Goal: Navigation & Orientation: Understand site structure

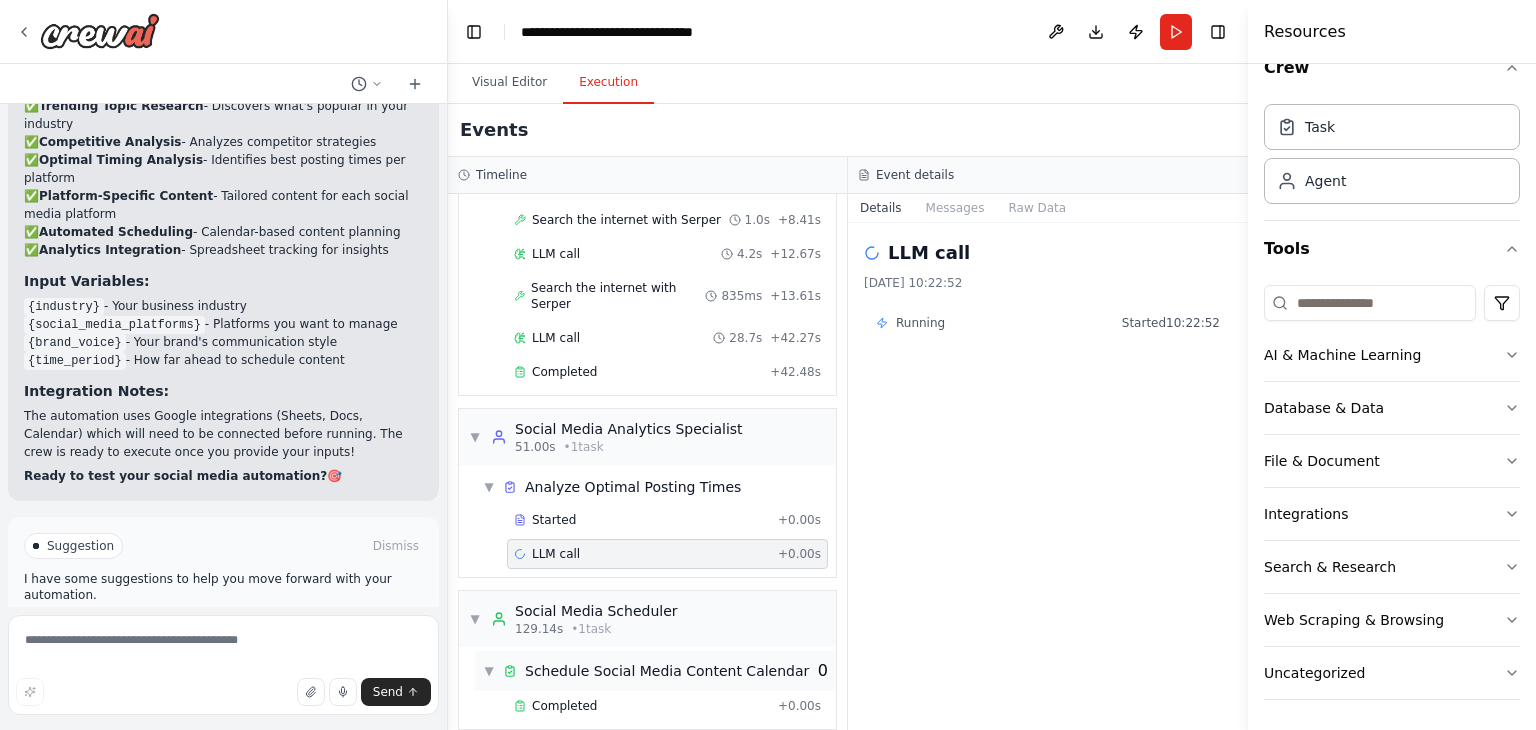
click at [695, 659] on div "▼ Schedule Social Media Content Calendar 0" at bounding box center [655, 671] width 361 height 40
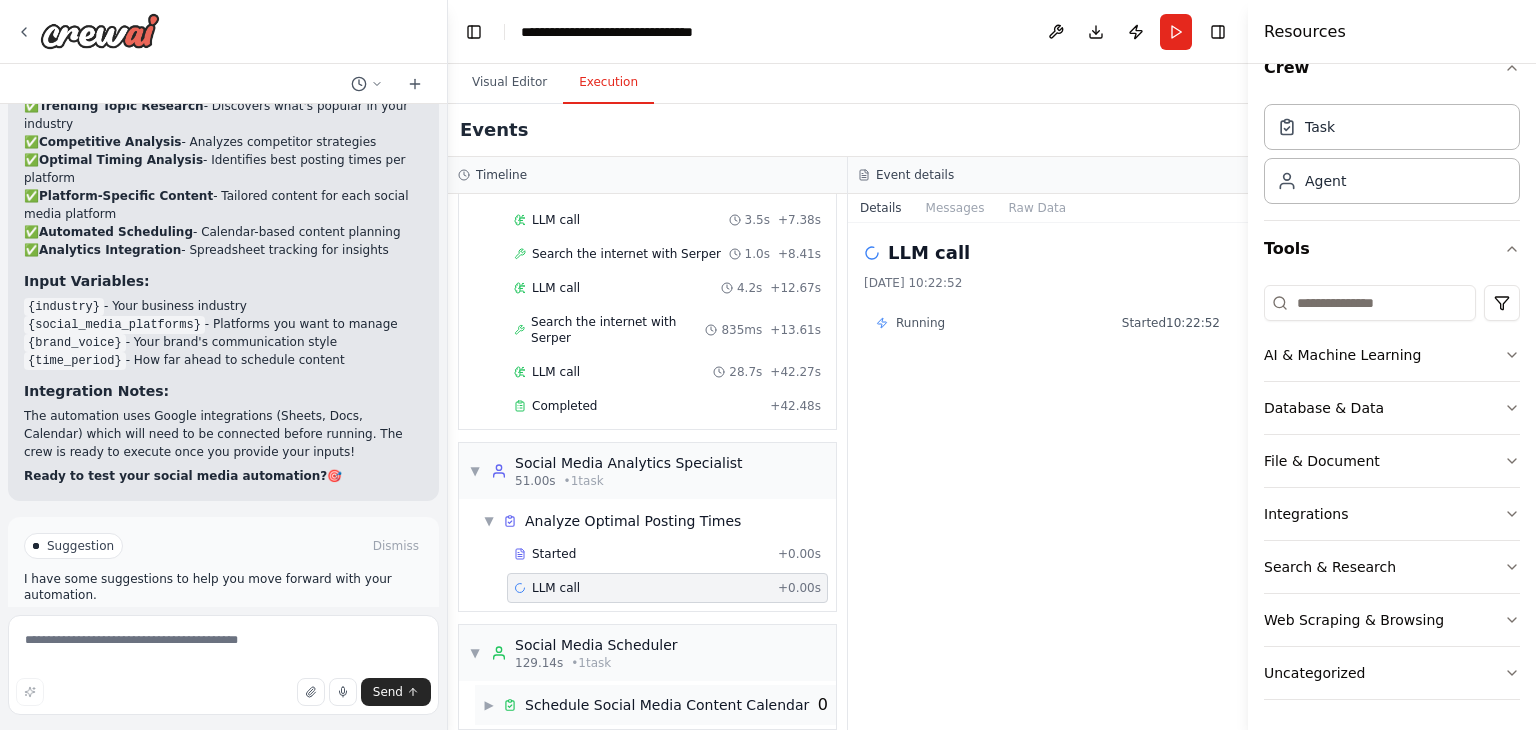
click at [628, 695] on span "Schedule Social Media Content Calendar" at bounding box center [667, 705] width 284 height 20
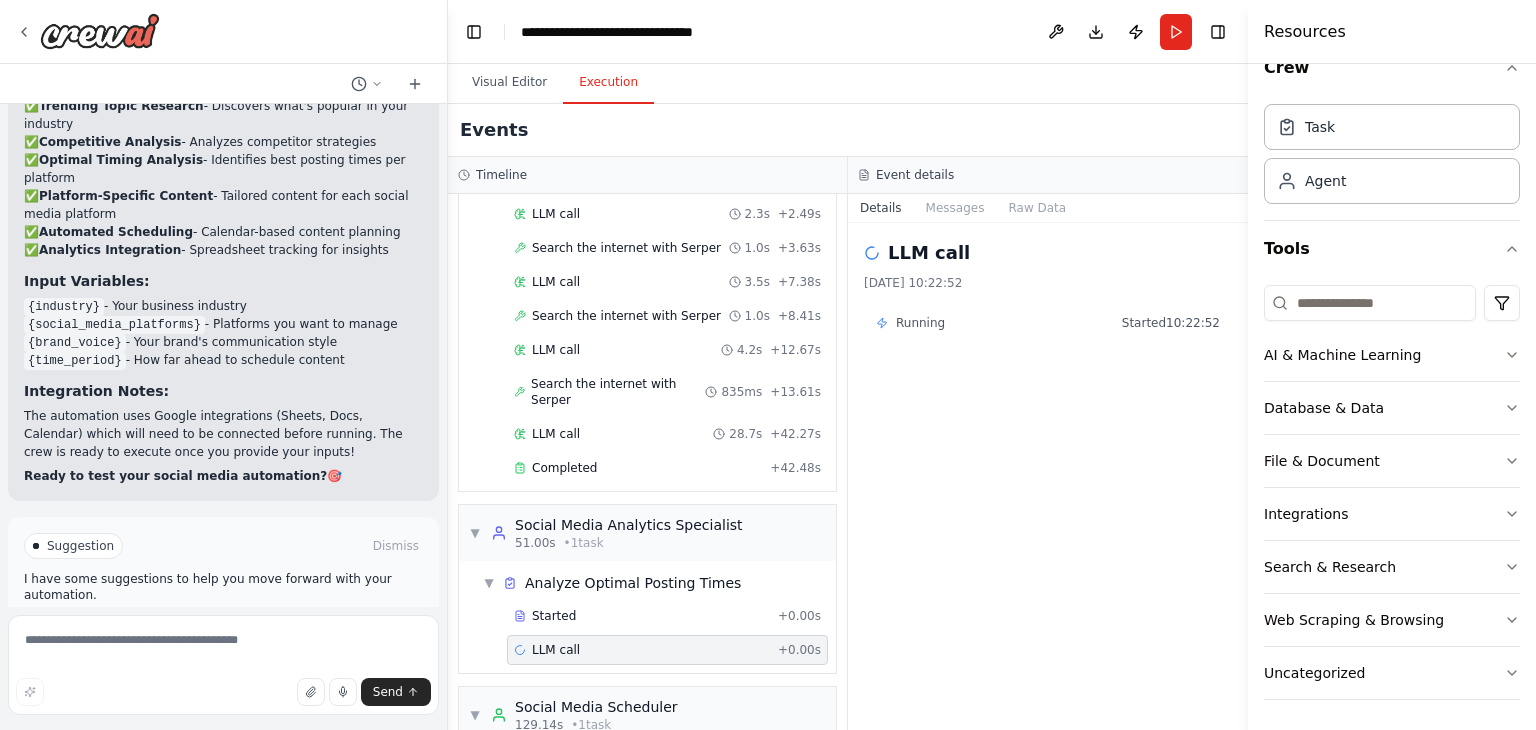
scroll to position [144, 0]
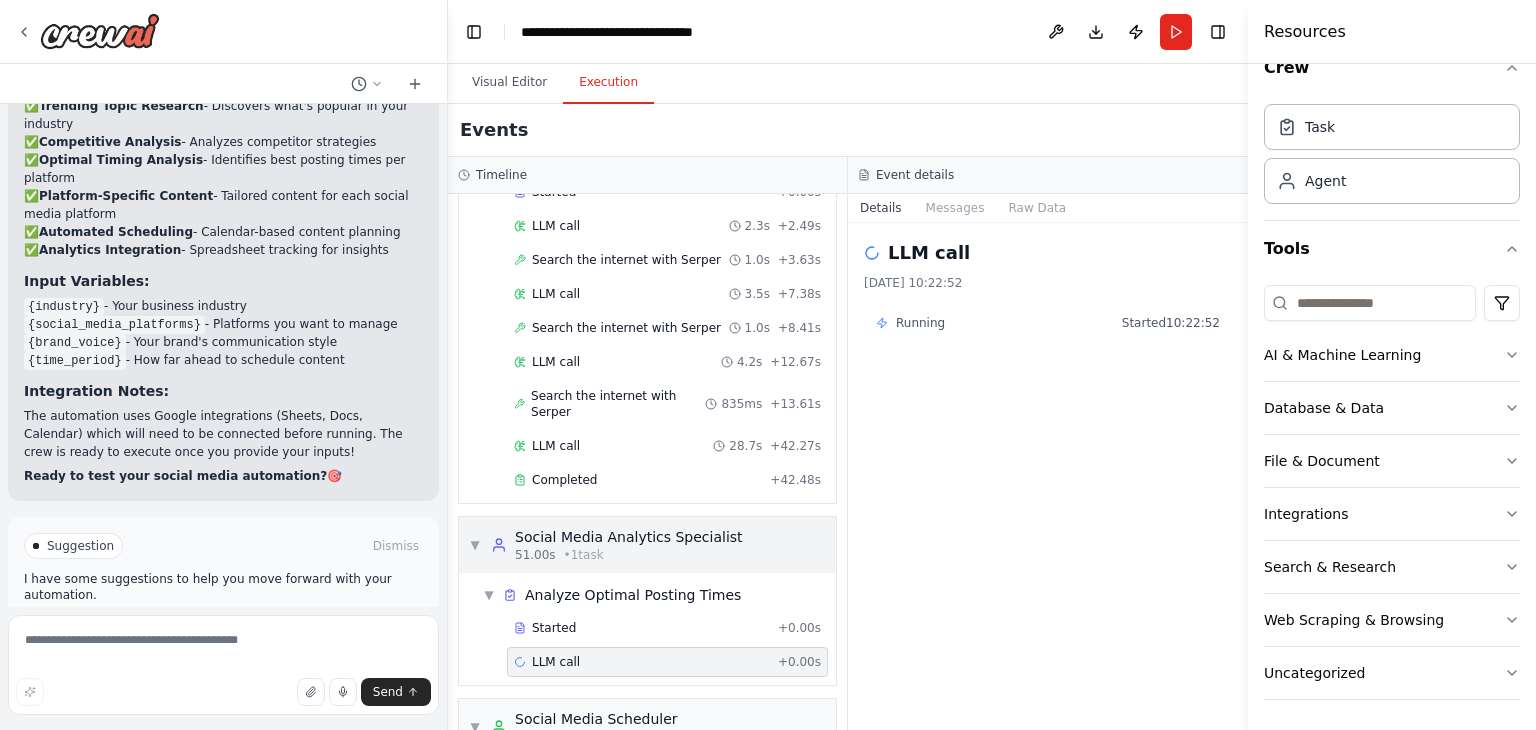
click at [683, 527] on div "Social Media Analytics Specialist" at bounding box center [629, 537] width 228 height 20
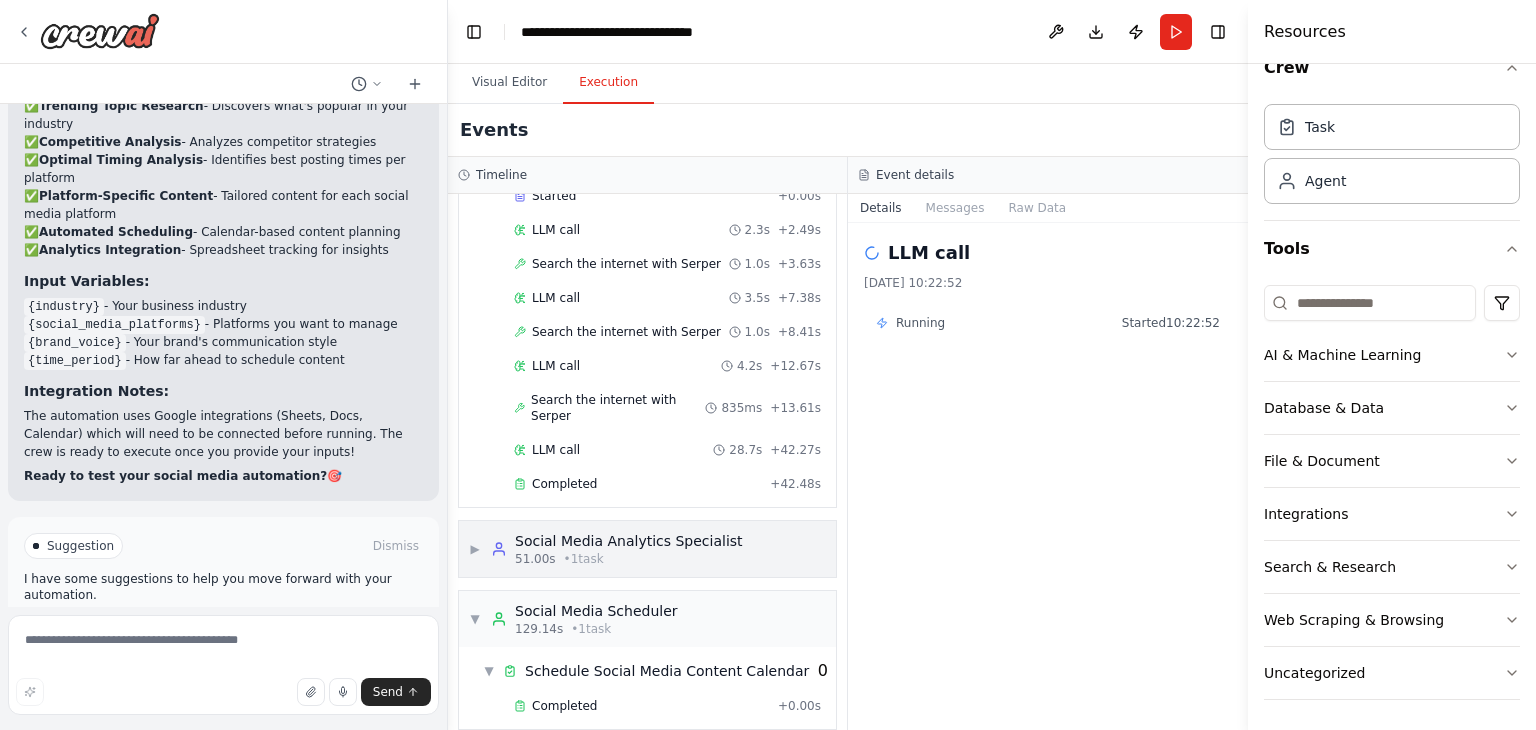
click at [683, 531] on div "Social Media Analytics Specialist" at bounding box center [629, 541] width 228 height 20
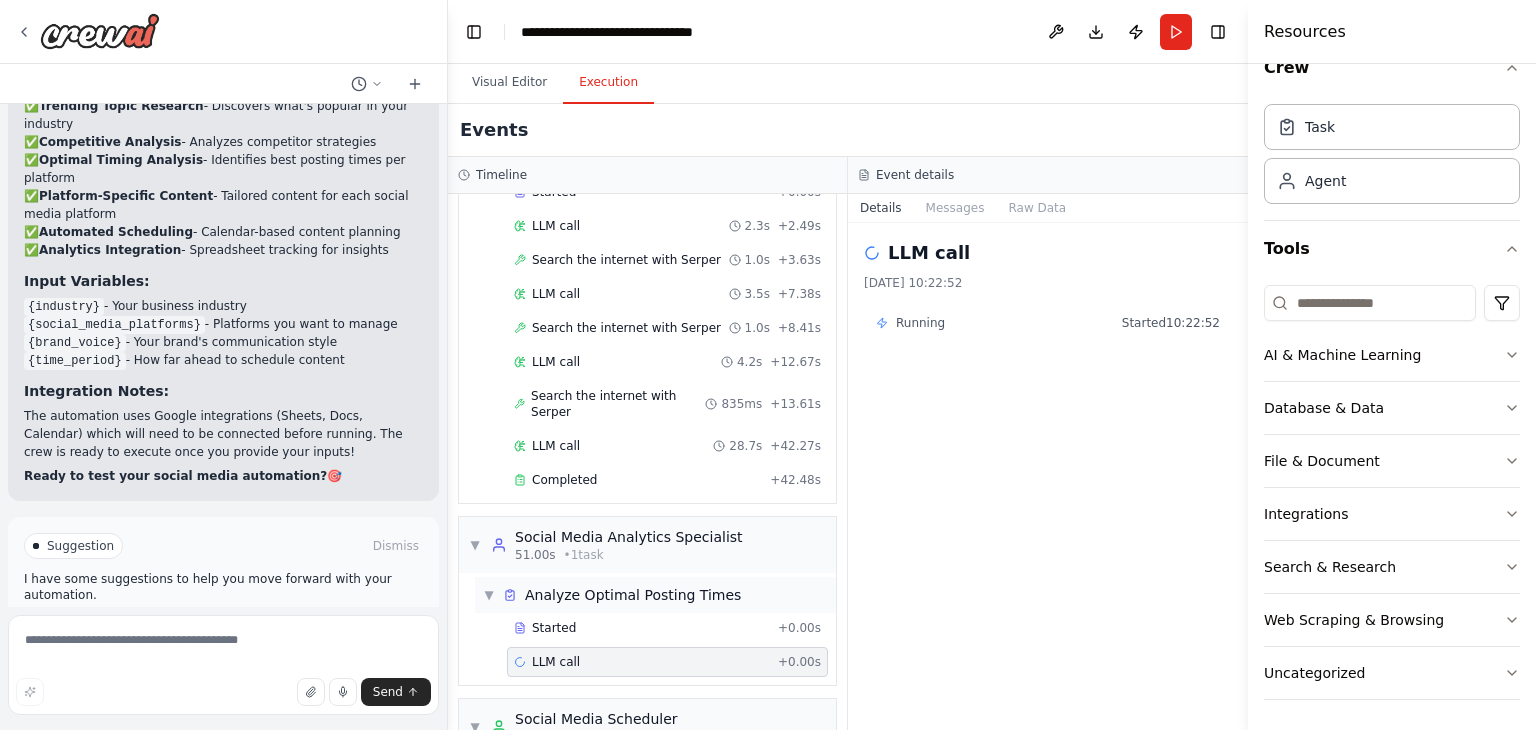
click at [628, 585] on span "Analyze Optimal Posting Times" at bounding box center [633, 595] width 216 height 20
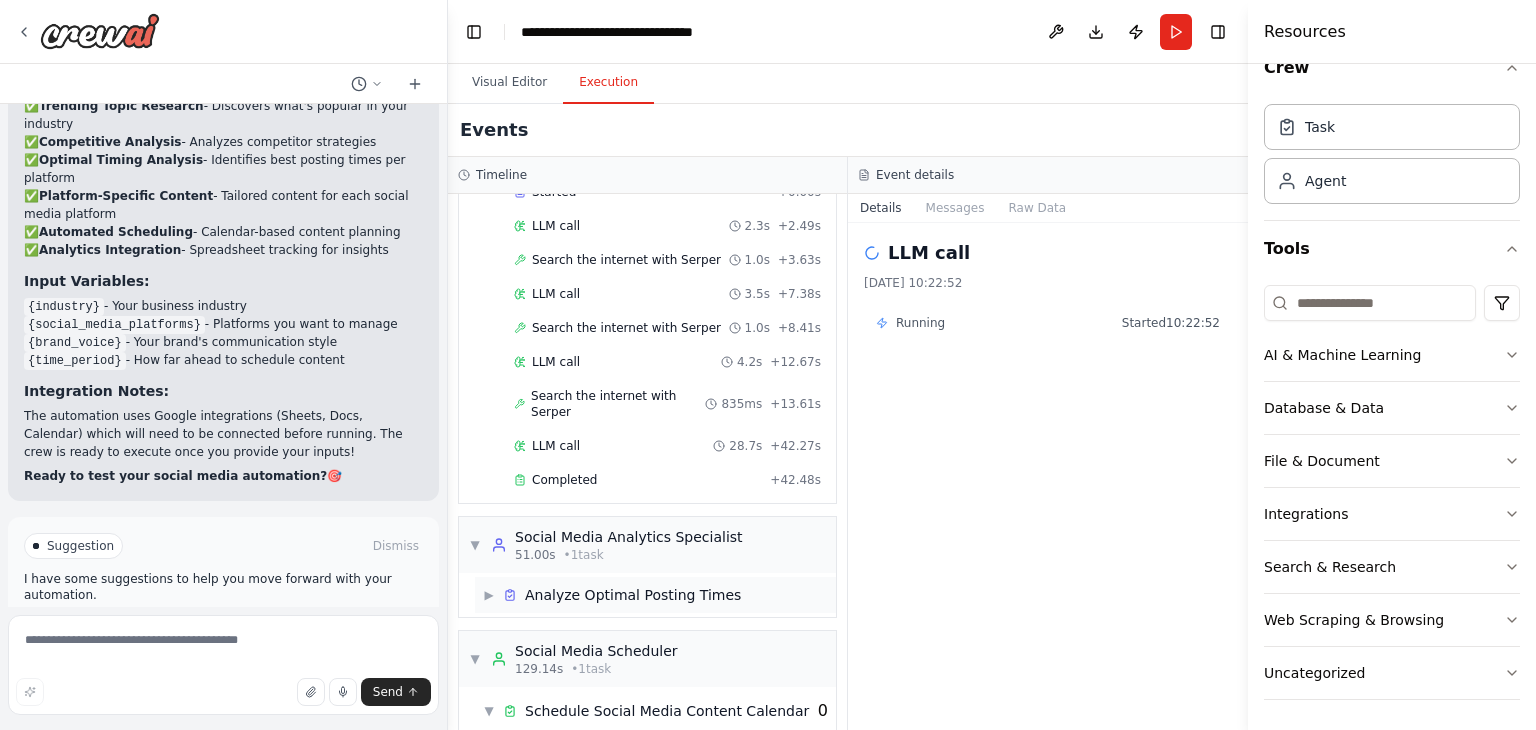
click at [628, 585] on span "Analyze Optimal Posting Times" at bounding box center [633, 595] width 216 height 20
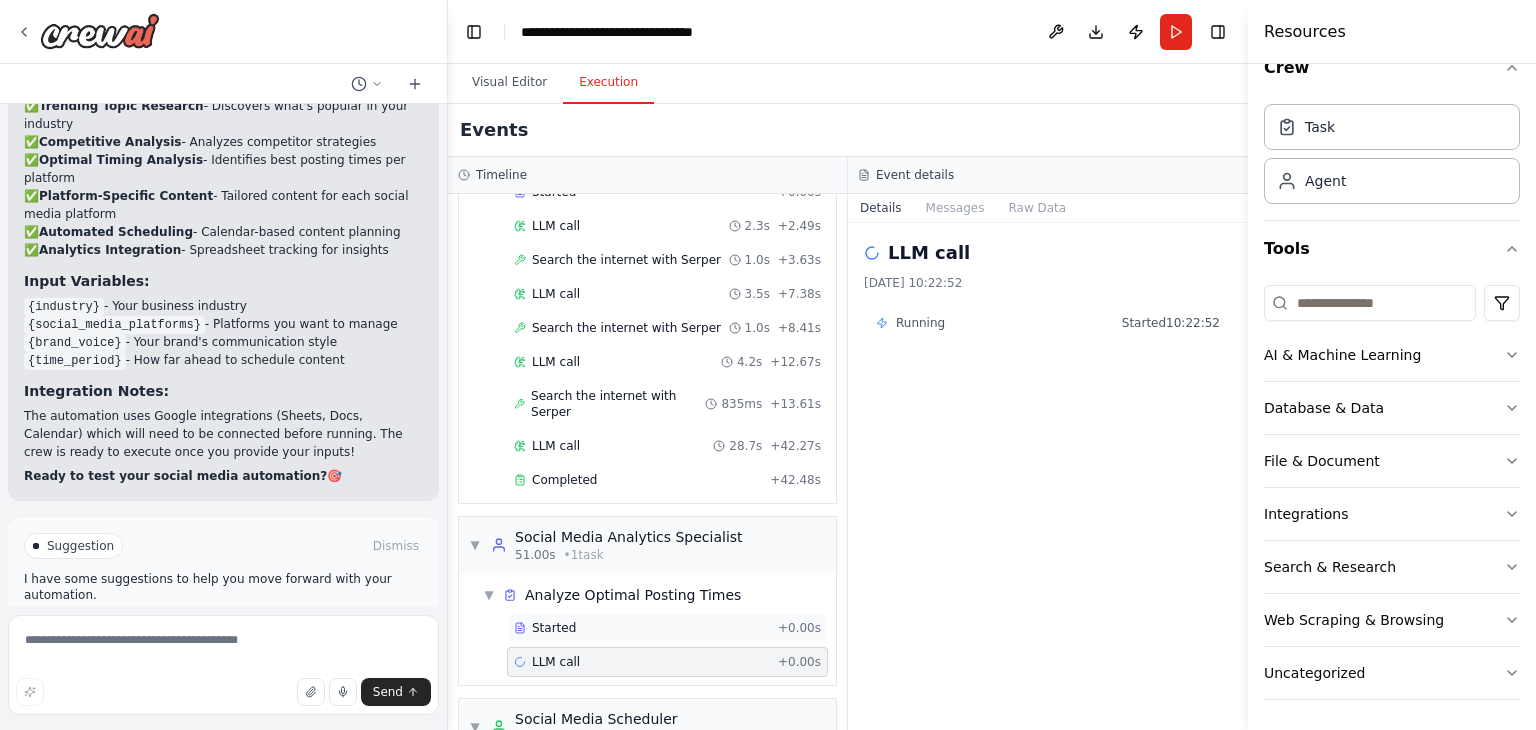
click at [540, 620] on span "Started" at bounding box center [554, 628] width 44 height 16
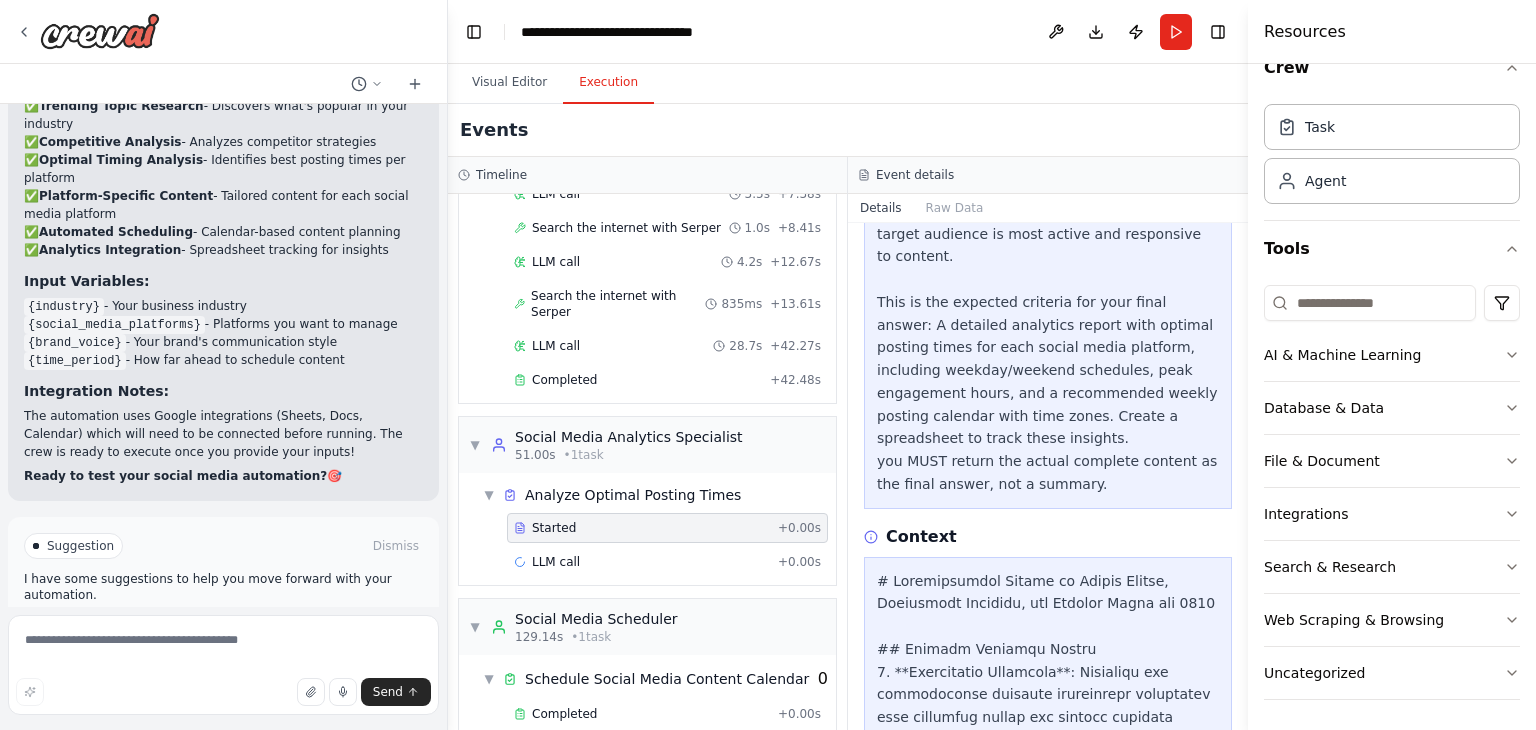
scroll to position [500, 0]
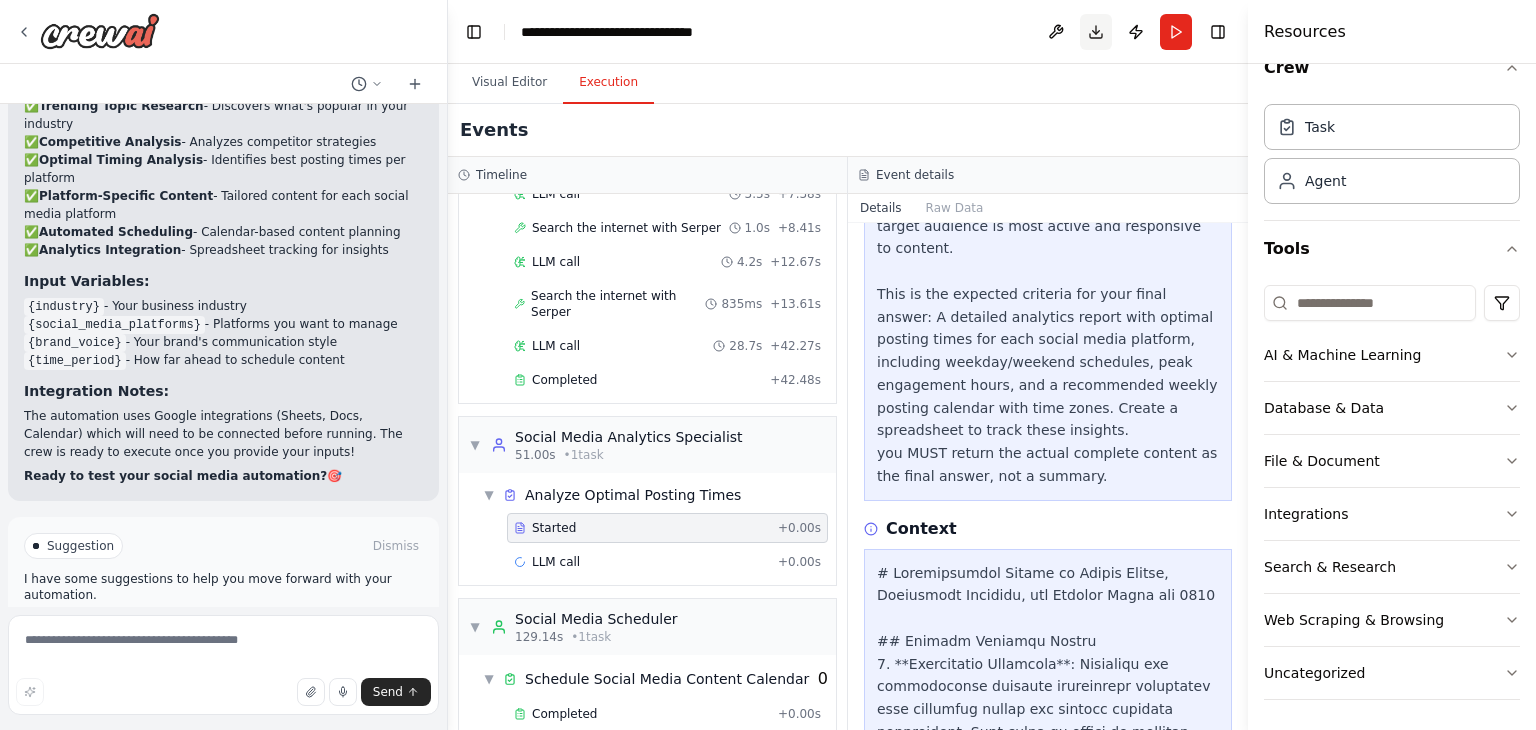
click at [1094, 37] on button "Download" at bounding box center [1096, 32] width 32 height 36
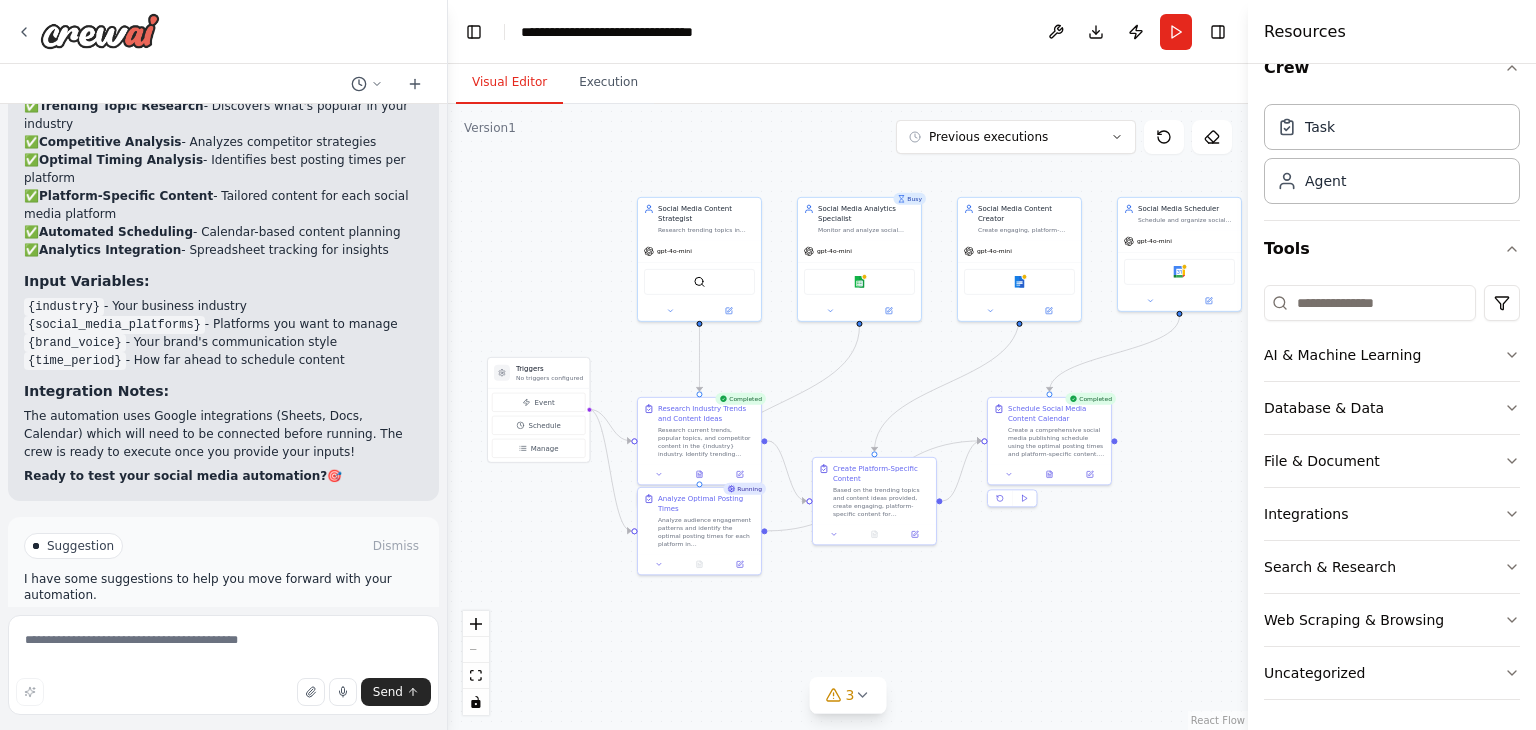
click at [510, 80] on button "Visual Editor" at bounding box center [509, 83] width 107 height 42
click at [1094, 26] on button "Download" at bounding box center [1096, 32] width 32 height 36
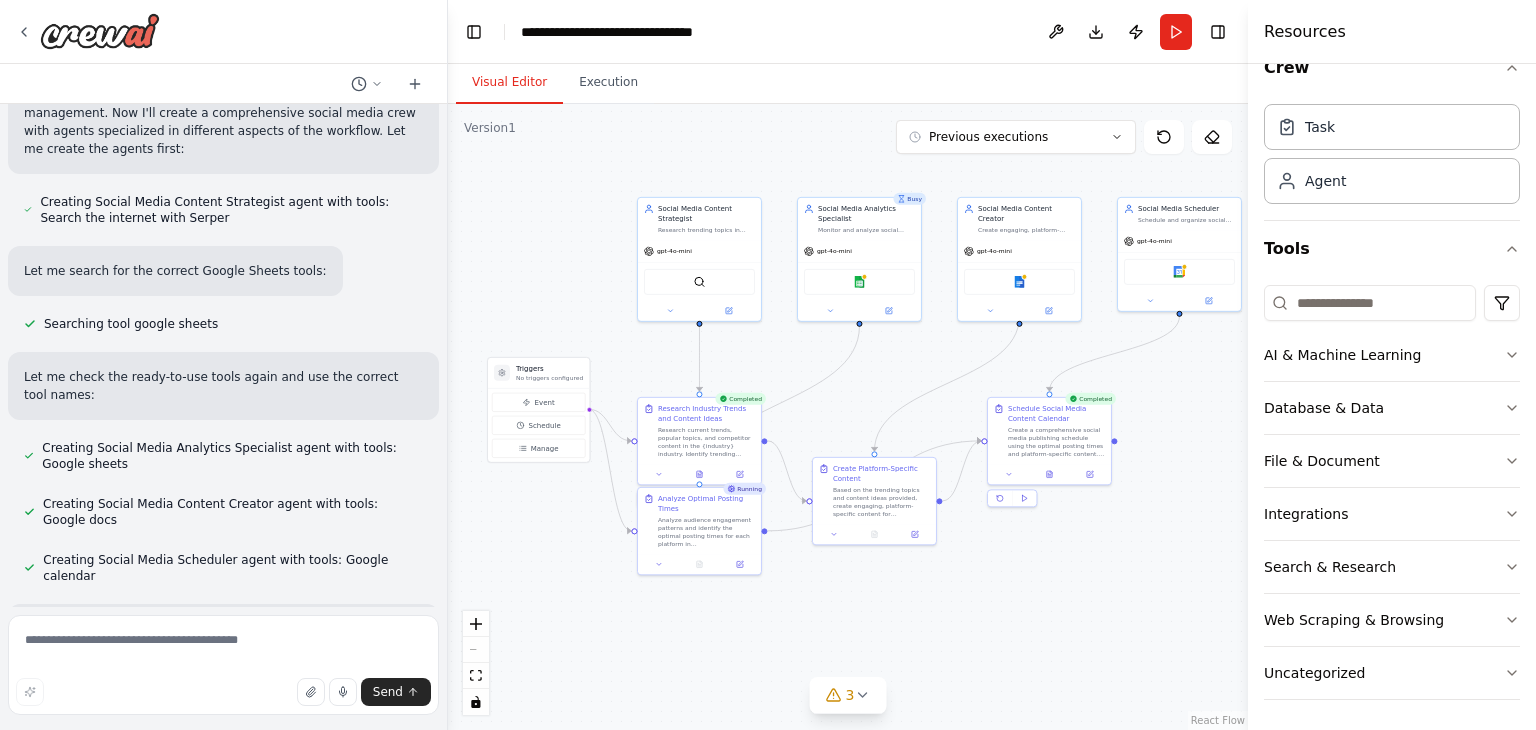
scroll to position [777, 0]
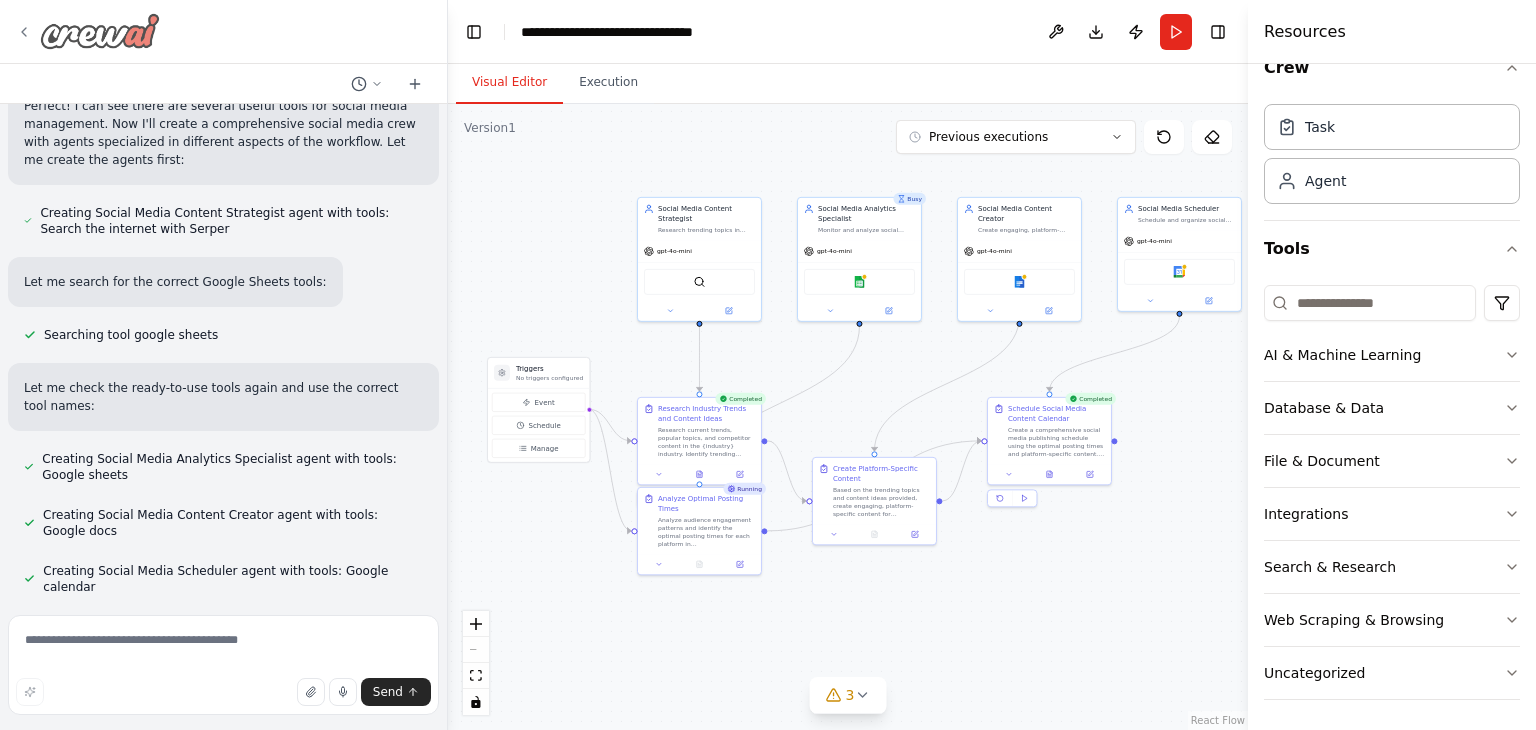
click at [20, 36] on icon at bounding box center [24, 32] width 16 height 16
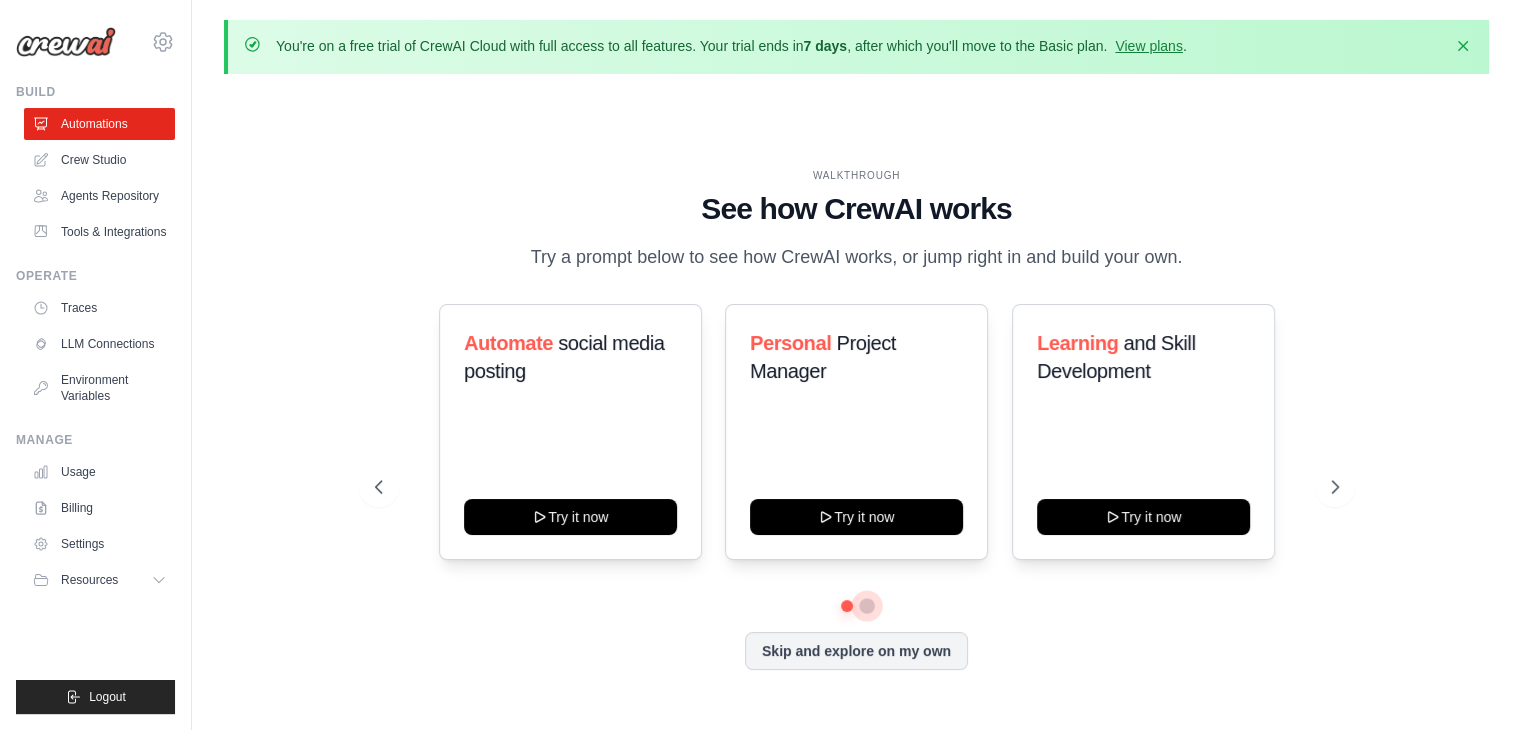
click at [860, 605] on button at bounding box center [867, 606] width 16 height 16
click at [1173, 40] on link "View plans" at bounding box center [1148, 46] width 67 height 16
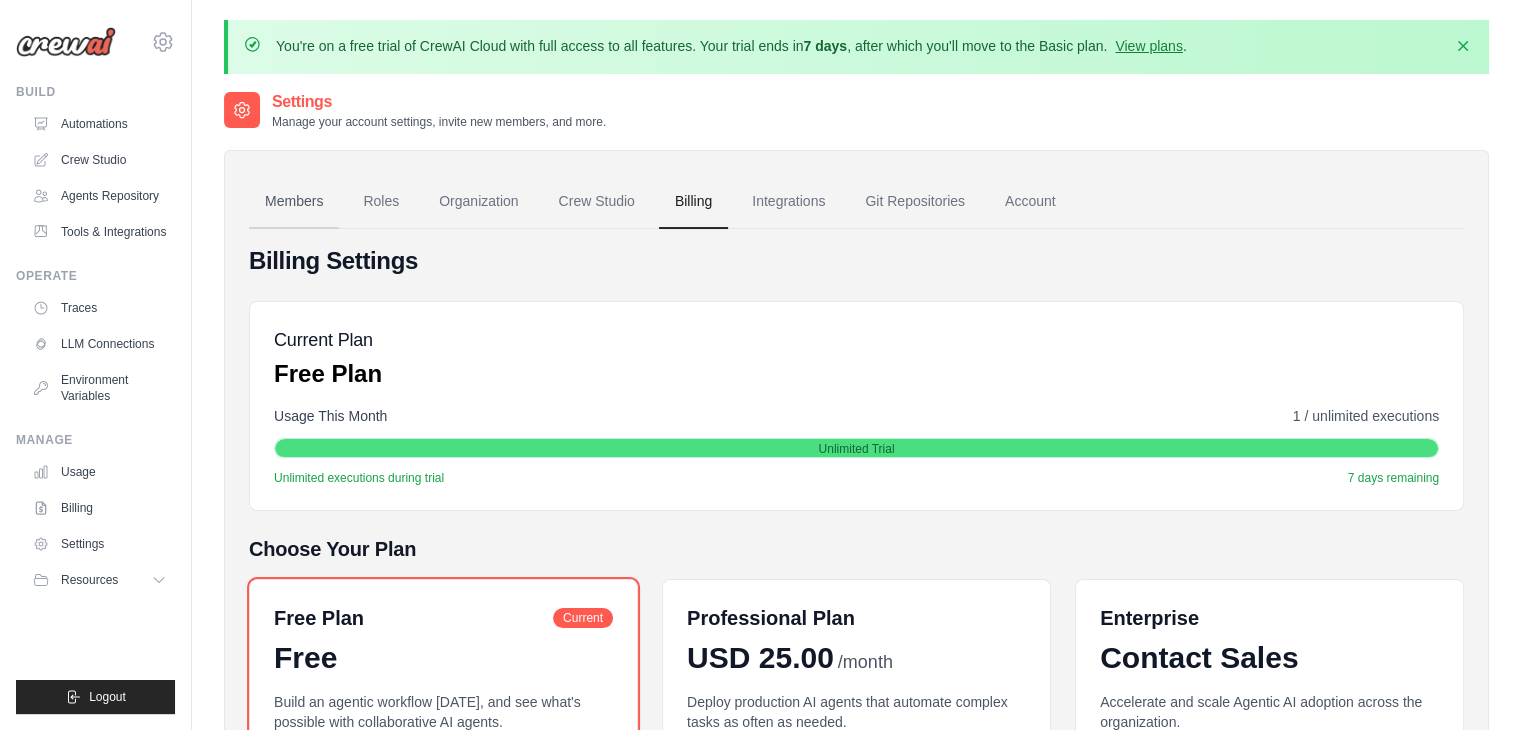
click at [280, 200] on link "Members" at bounding box center [294, 202] width 90 height 54
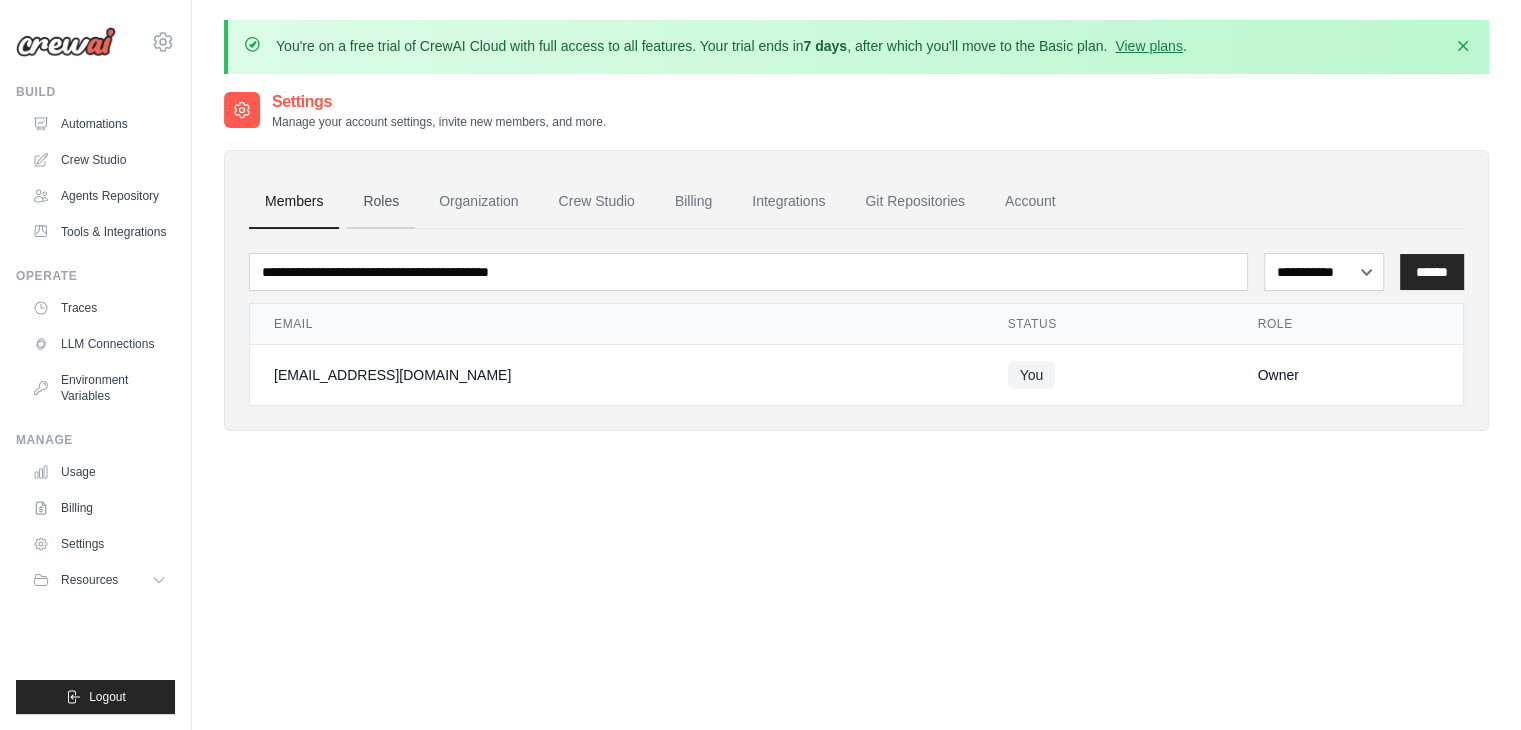
click at [378, 193] on link "Roles" at bounding box center [381, 202] width 68 height 54
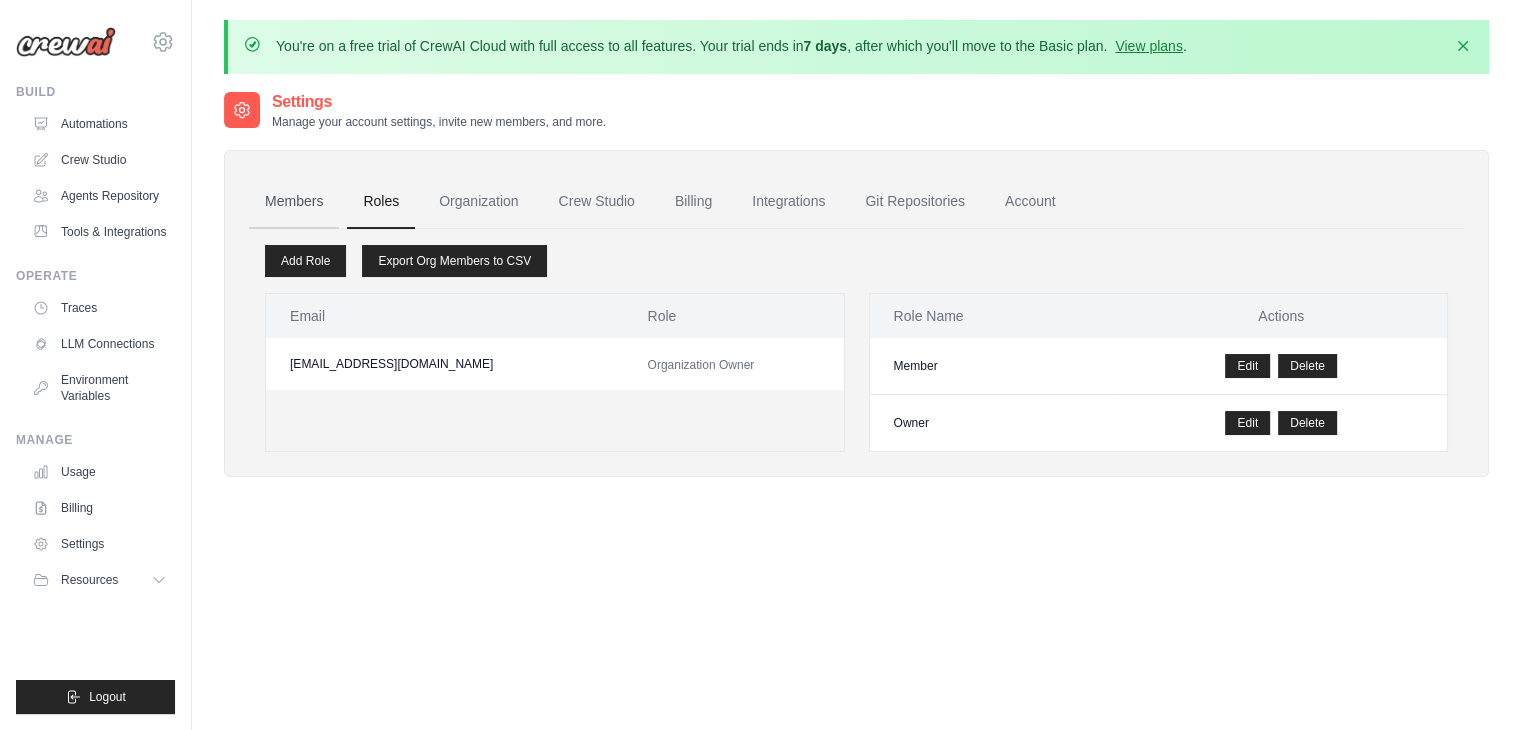
click at [293, 219] on link "Members" at bounding box center [294, 202] width 90 height 54
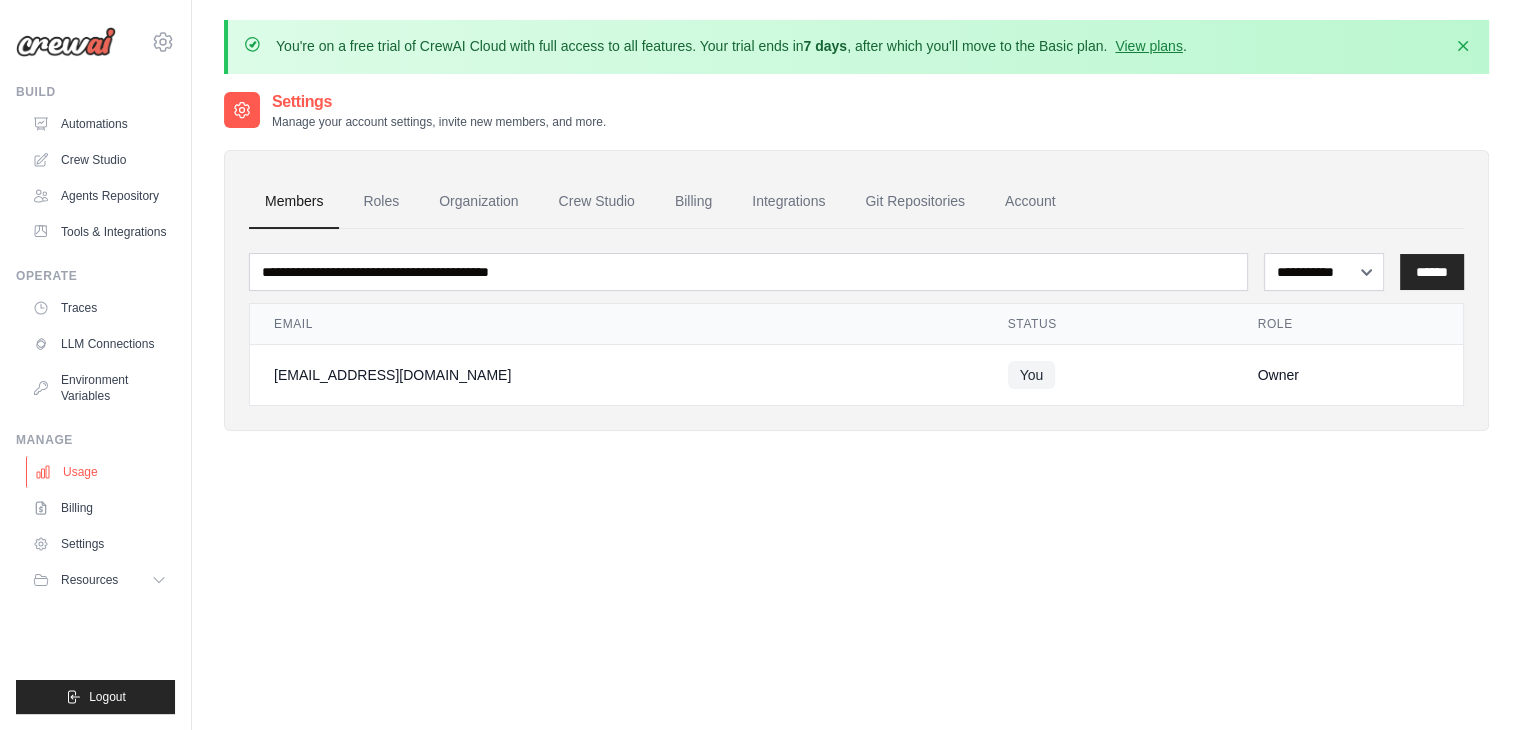
click at [74, 468] on link "Usage" at bounding box center [101, 472] width 151 height 32
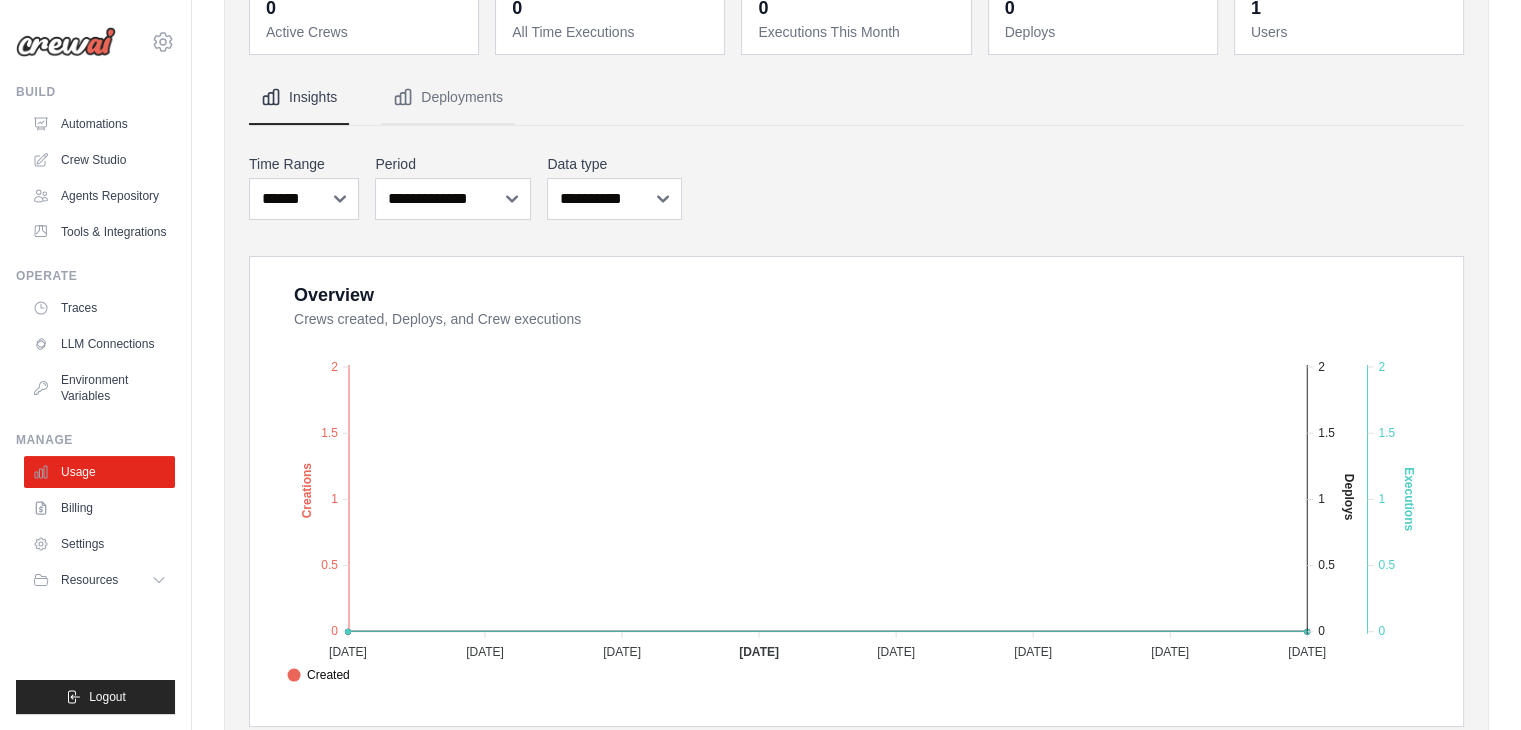
scroll to position [200, 0]
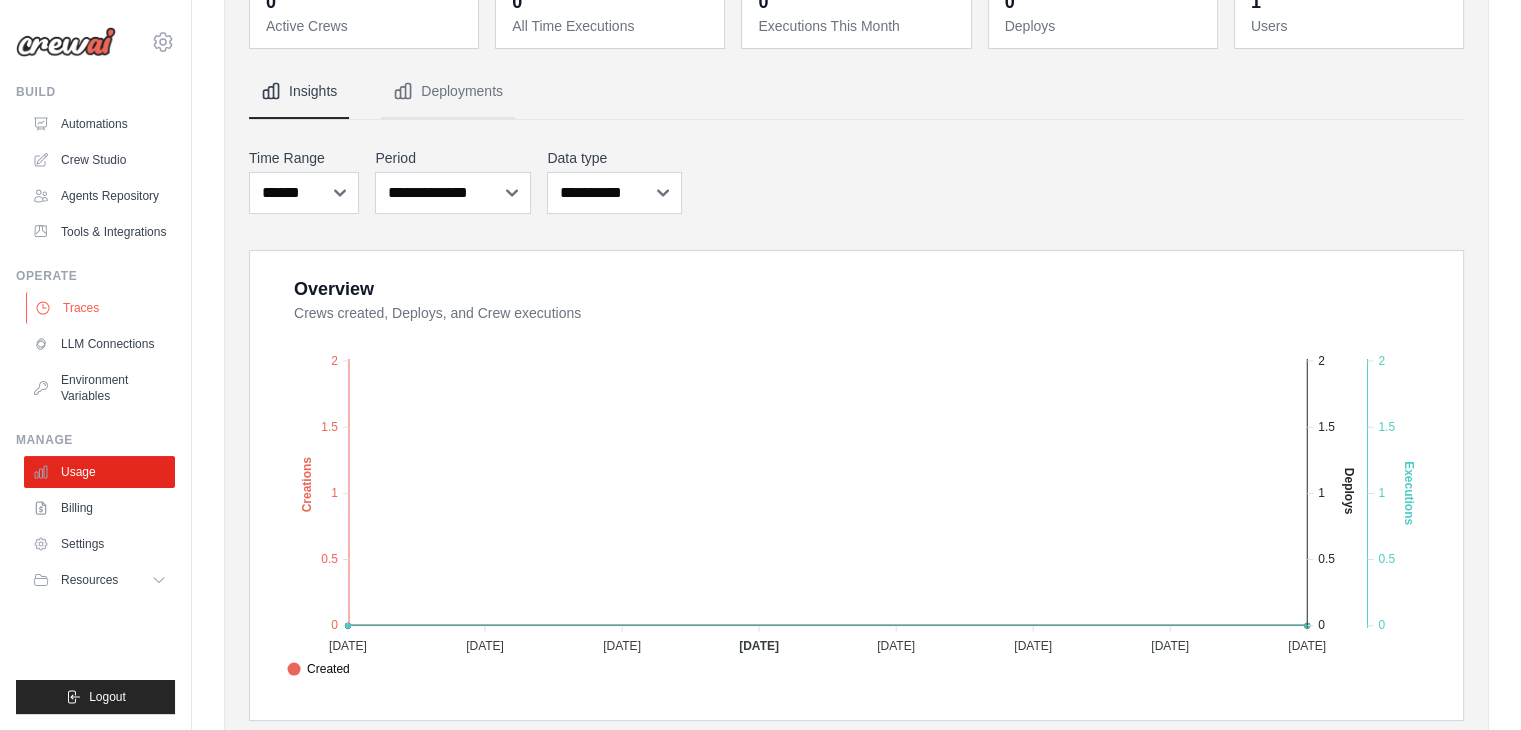
click at [80, 304] on link "Traces" at bounding box center [101, 308] width 151 height 32
click at [100, 340] on link "LLM Connections" at bounding box center [101, 344] width 151 height 32
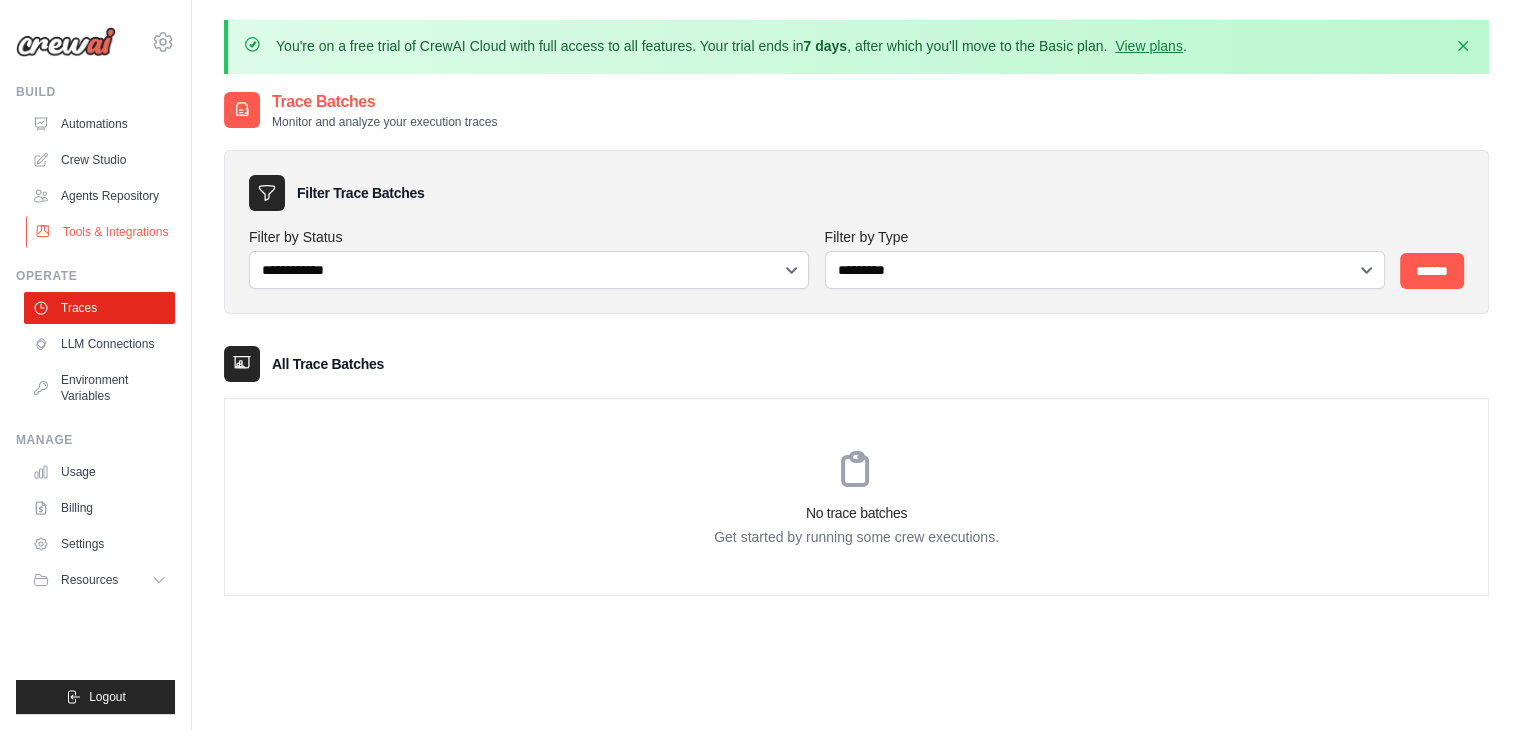
click at [128, 232] on link "Tools & Integrations" at bounding box center [101, 232] width 151 height 32
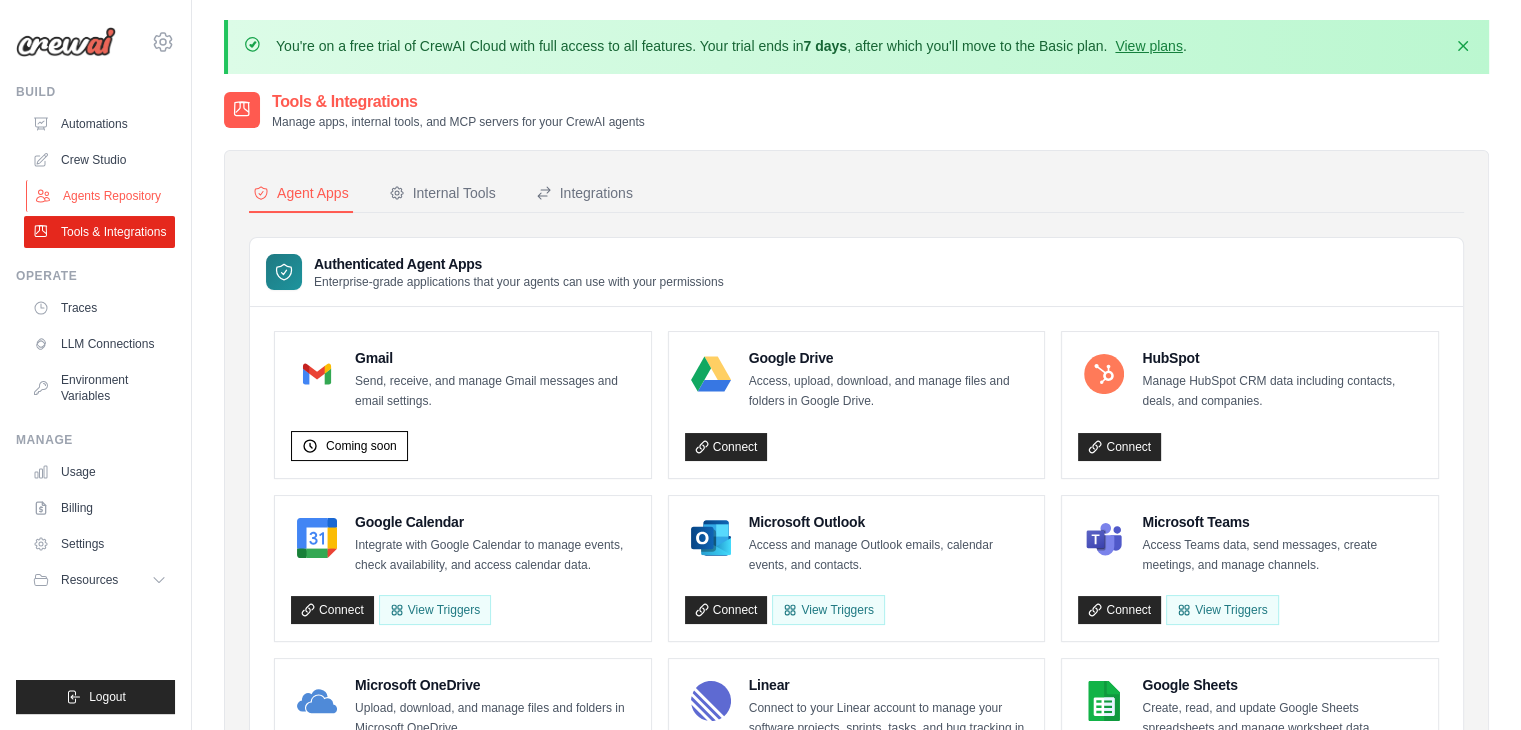
click at [126, 192] on link "Agents Repository" at bounding box center [101, 196] width 151 height 32
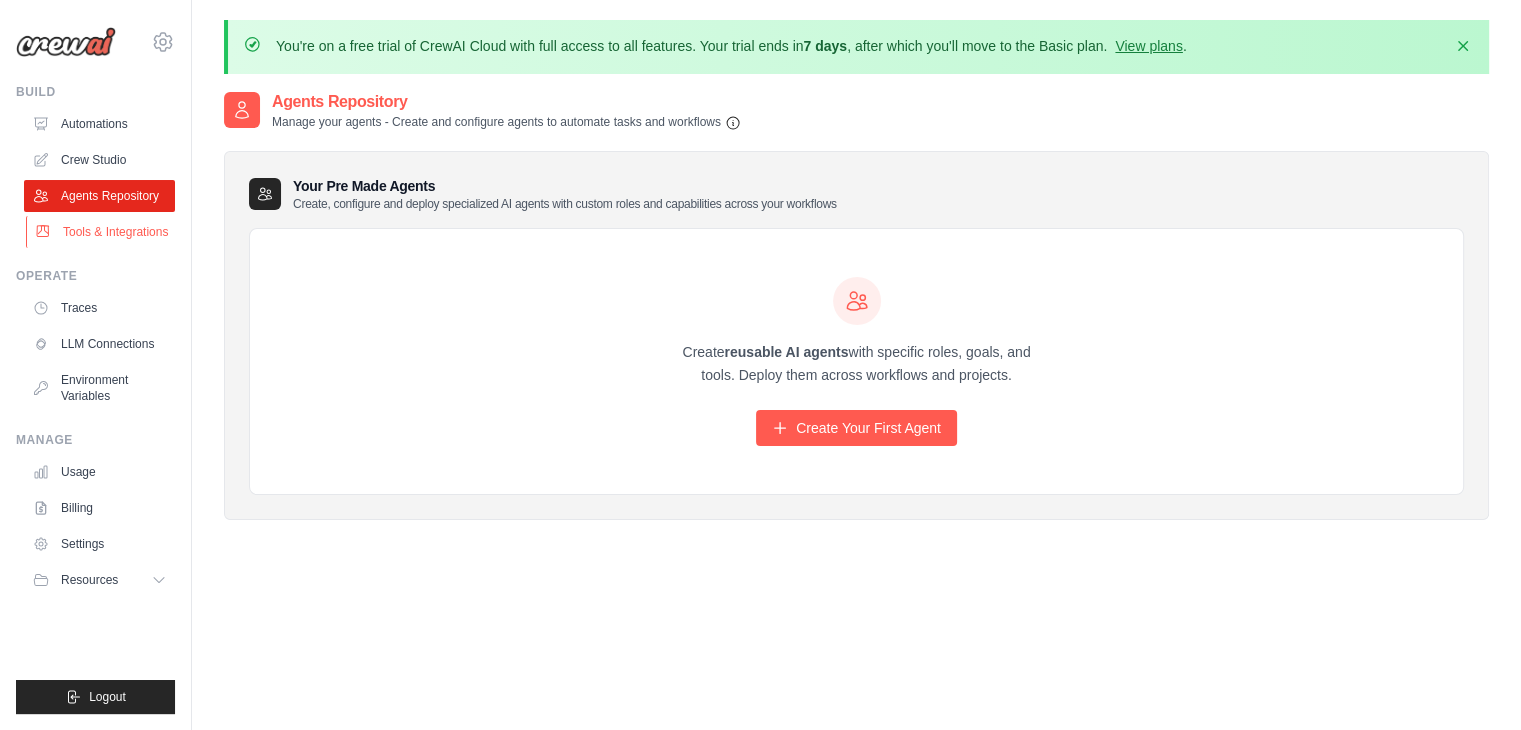
click at [108, 231] on link "Tools & Integrations" at bounding box center [101, 232] width 151 height 32
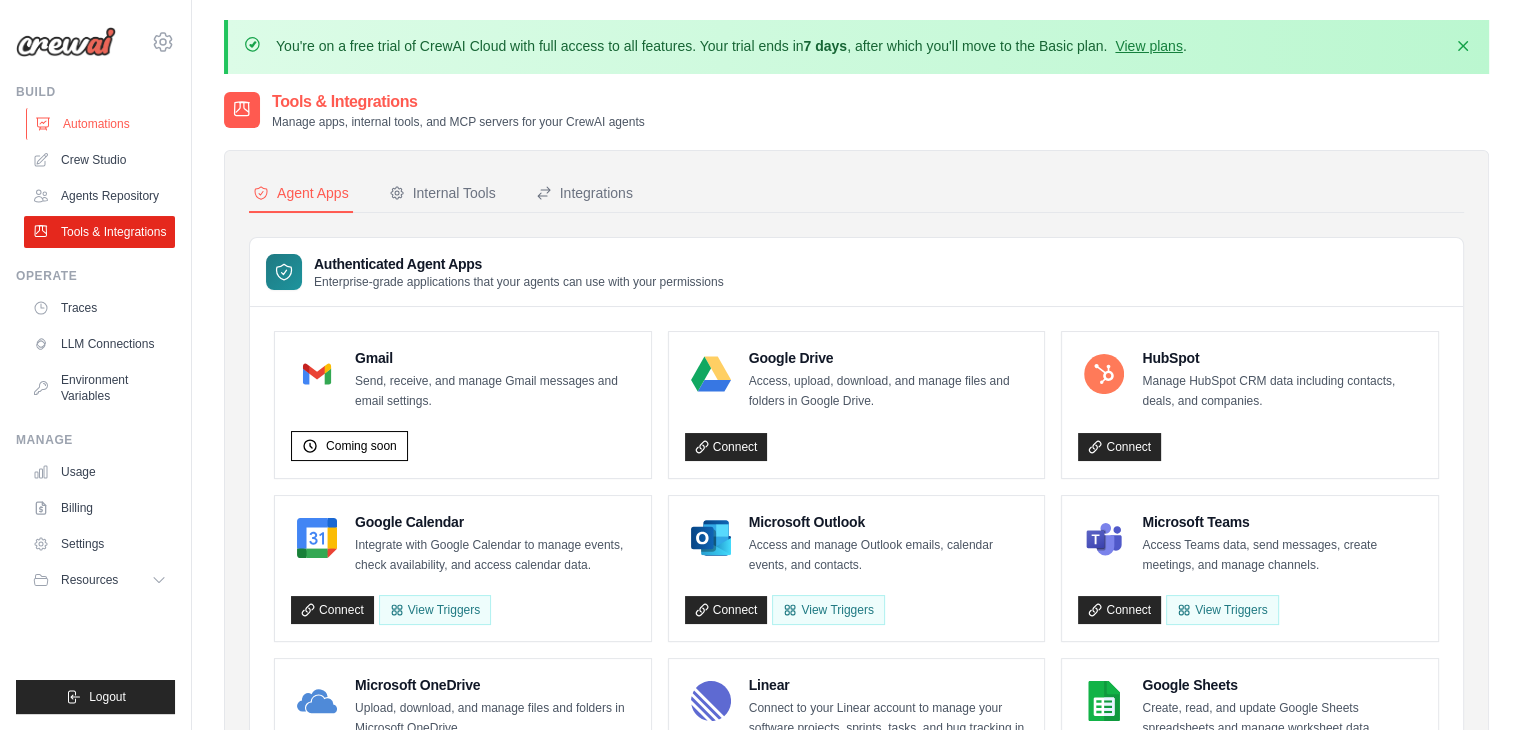
click at [120, 127] on link "Automations" at bounding box center [101, 124] width 151 height 32
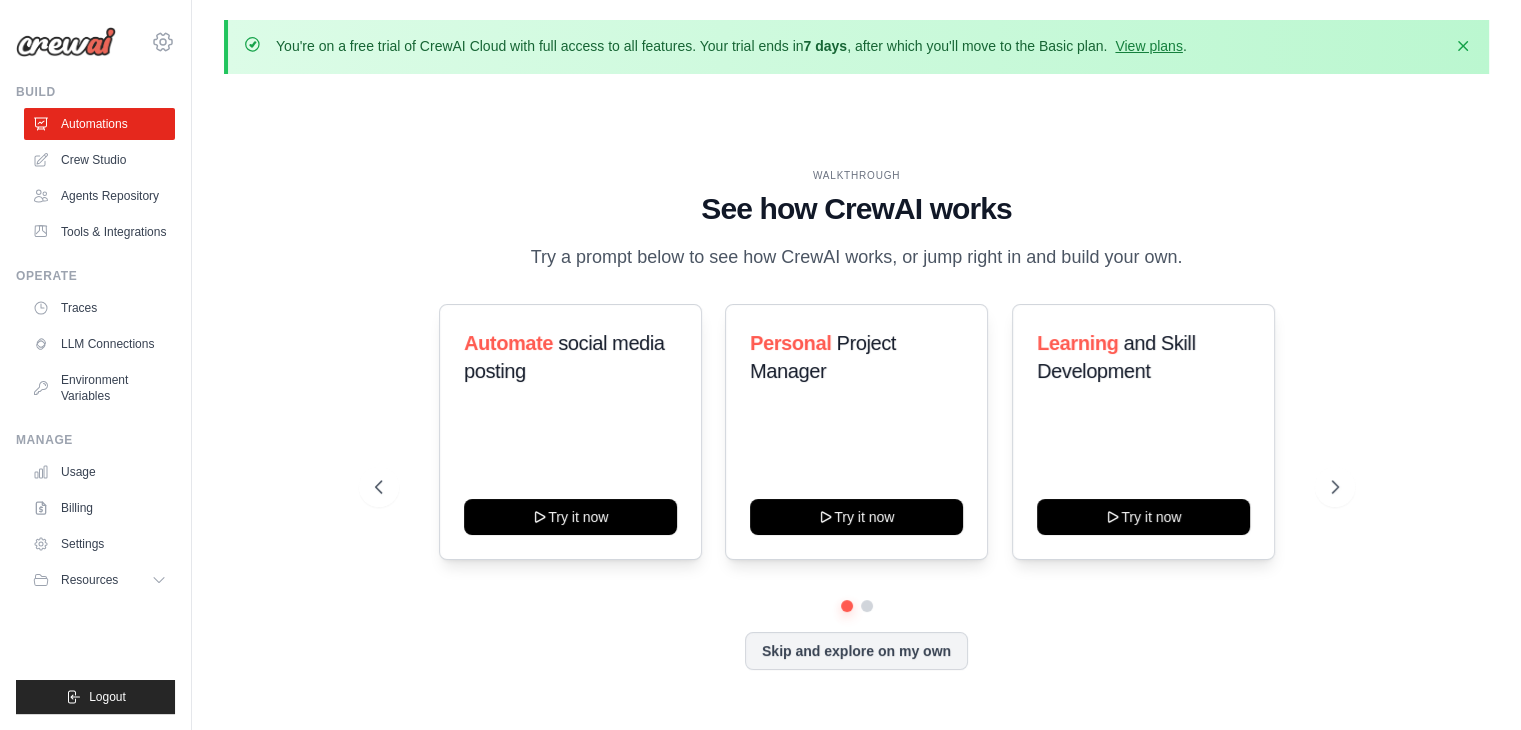
click at [154, 45] on icon at bounding box center [163, 42] width 24 height 24
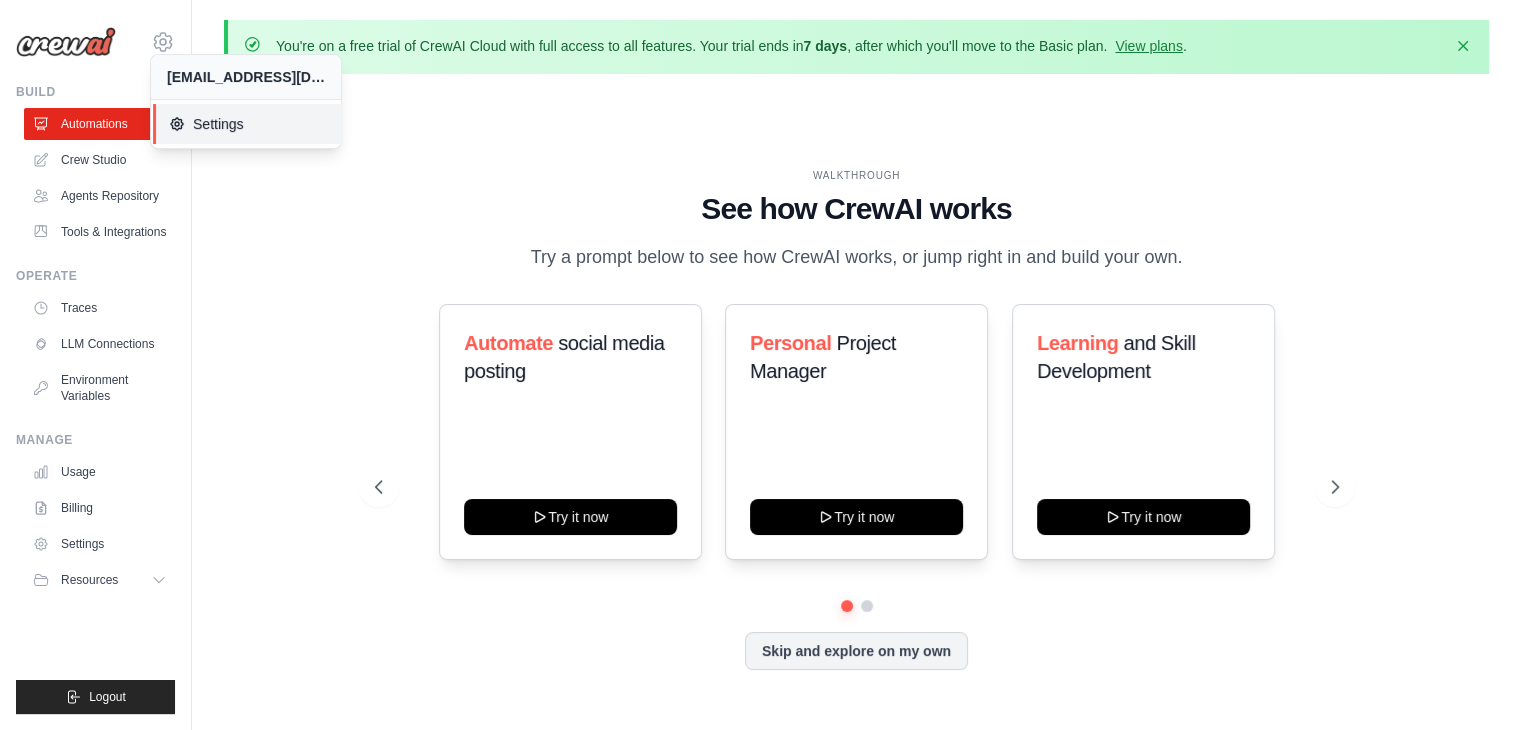
click at [200, 121] on span "Settings" at bounding box center [248, 124] width 158 height 20
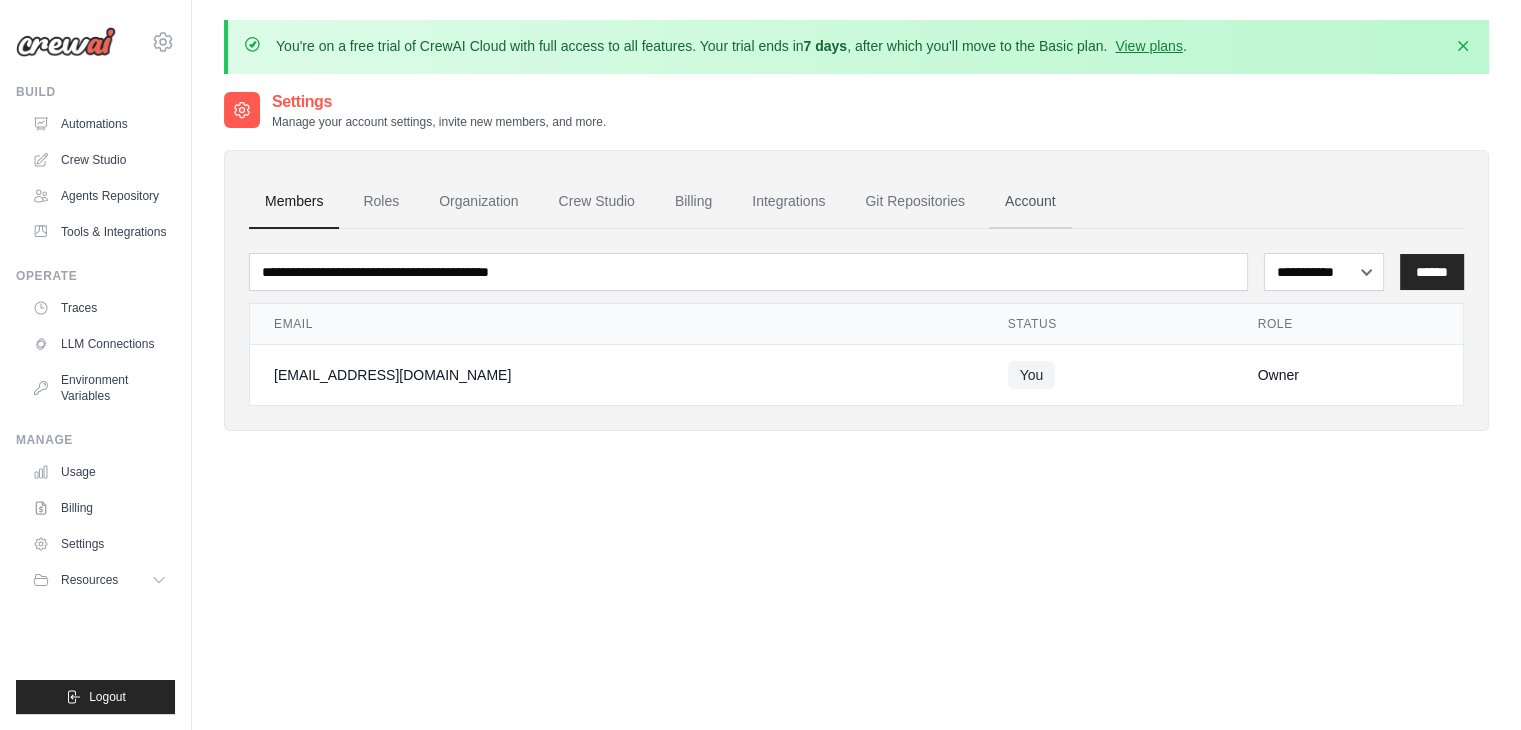
click at [1023, 209] on link "Account" at bounding box center [1030, 202] width 83 height 54
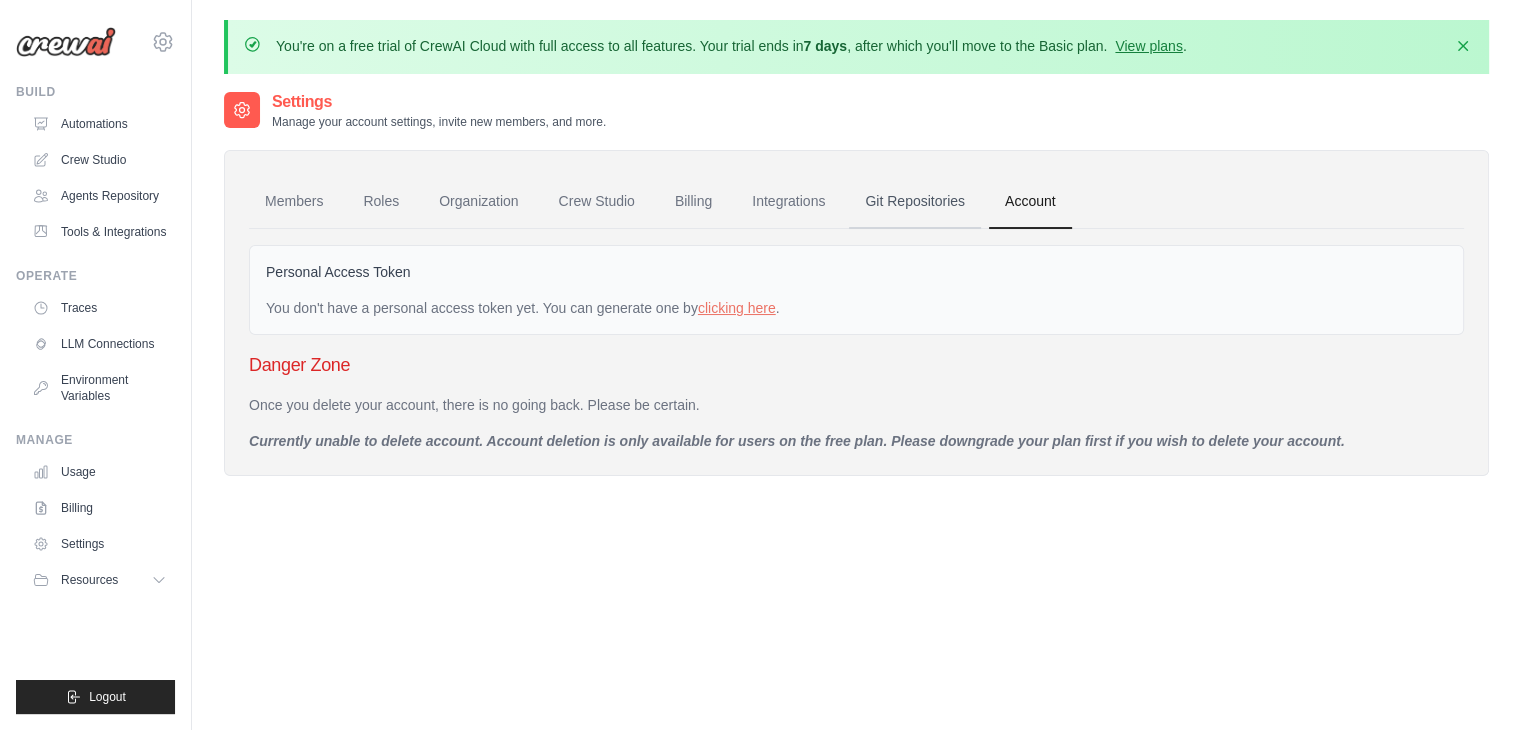
click at [905, 207] on link "Git Repositories" at bounding box center [915, 202] width 132 height 54
